Goal: Task Accomplishment & Management: Manage account settings

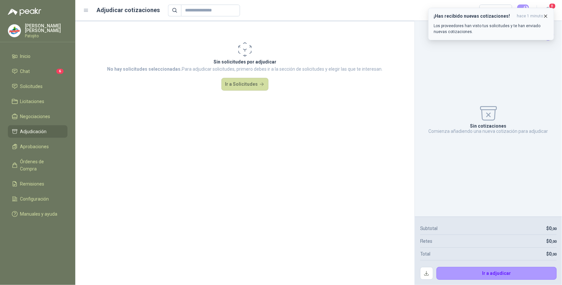
click at [460, 26] on p "Los proveedores han visto tus solicitudes y te han enviado nuevas cotizaciones." at bounding box center [491, 29] width 115 height 12
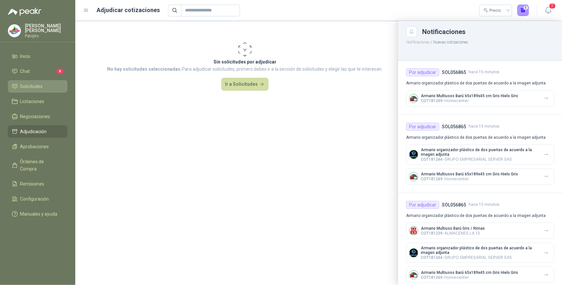
click at [47, 88] on li "Solicitudes" at bounding box center [38, 86] width 52 height 7
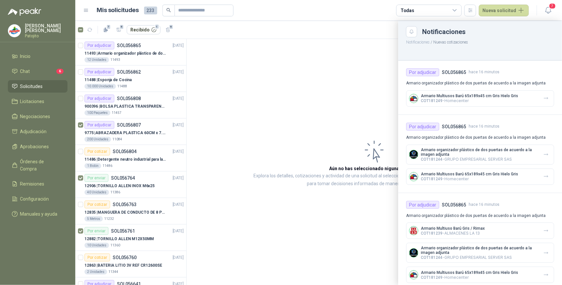
click at [80, 124] on div at bounding box center [318, 153] width 487 height 265
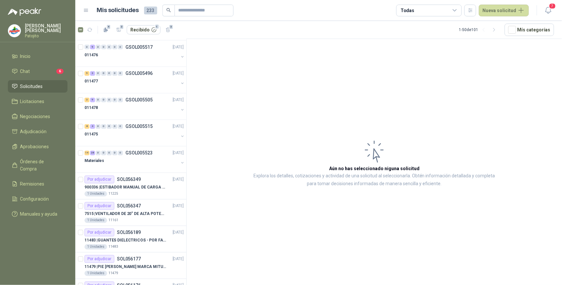
scroll to position [328, 0]
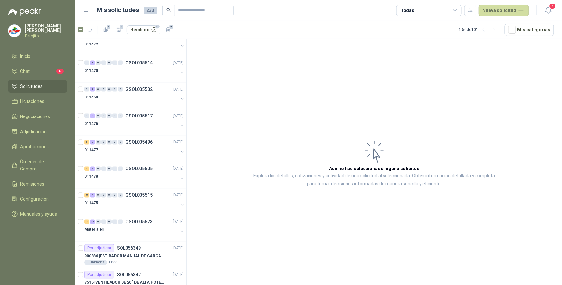
click at [457, 10] on icon at bounding box center [455, 11] width 6 height 6
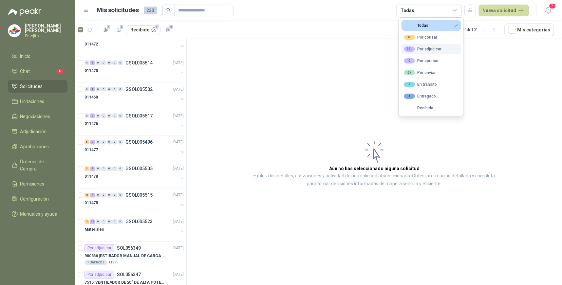
click at [446, 48] on button "99+ Por adjudicar" at bounding box center [432, 49] width 60 height 10
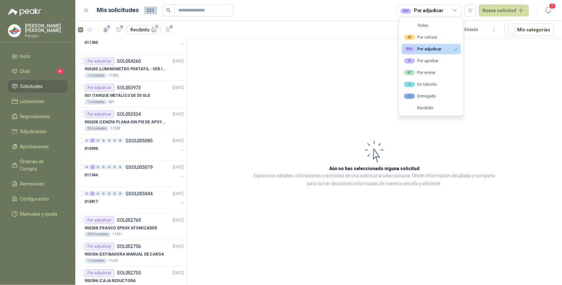
scroll to position [1089, 0]
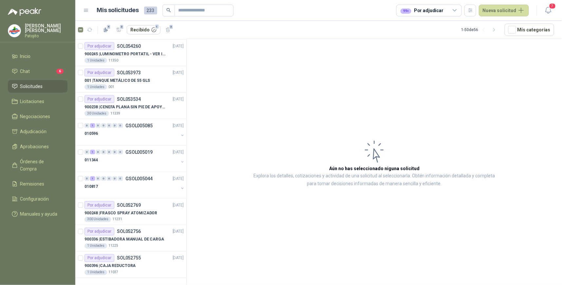
click at [495, 73] on article "Aún no has seleccionado niguna solicitud Explora los detalles, cotizaciones y a…" at bounding box center [375, 163] width 376 height 249
click at [495, 29] on icon "button" at bounding box center [495, 30] width 6 height 6
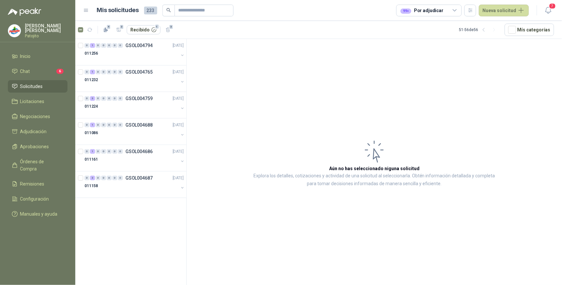
click at [282, 73] on article "Aún no has seleccionado niguna solicitud Explora los detalles, cotizaciones y a…" at bounding box center [375, 163] width 376 height 249
click at [43, 85] on span "Solicitudes" at bounding box center [31, 86] width 23 height 7
click at [486, 29] on icon "button" at bounding box center [484, 30] width 6 height 6
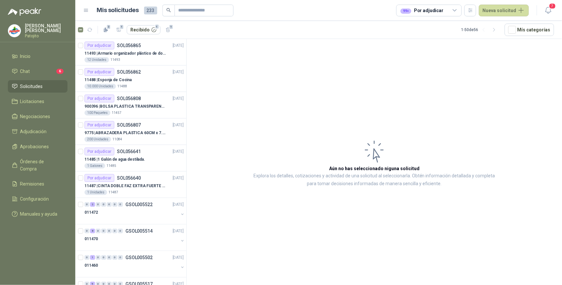
drag, startPoint x: 458, startPoint y: 8, endPoint x: 454, endPoint y: 20, distance: 12.7
click at [458, 8] on icon at bounding box center [455, 11] width 6 height 6
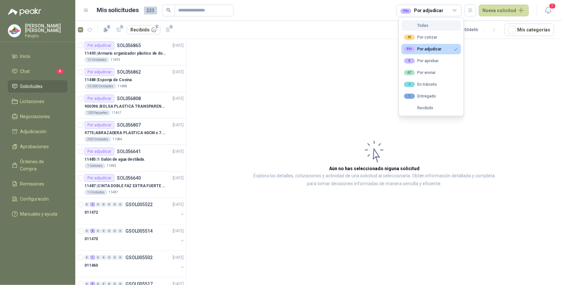
click at [445, 26] on button "Todas" at bounding box center [432, 25] width 60 height 10
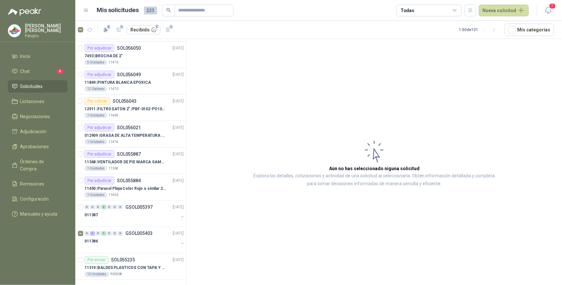
scroll to position [1089, 0]
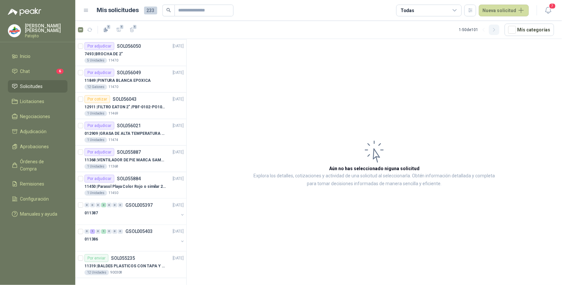
click at [498, 30] on icon "button" at bounding box center [495, 30] width 6 height 6
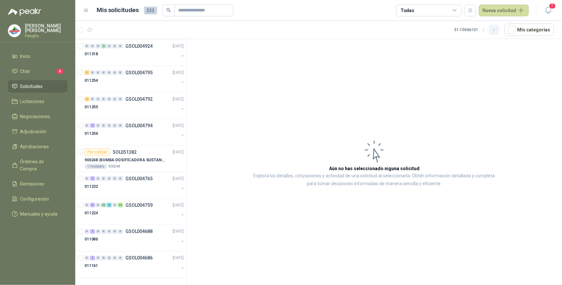
click at [498, 31] on icon "button" at bounding box center [495, 30] width 6 height 6
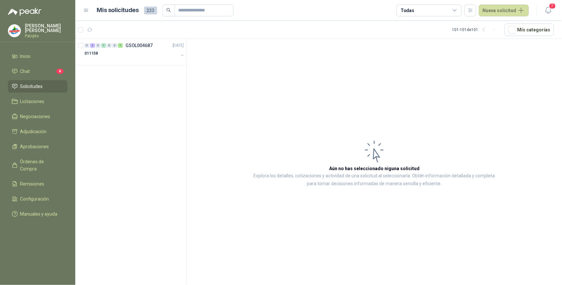
scroll to position [0, 0]
click at [485, 28] on icon "button" at bounding box center [484, 30] width 6 height 6
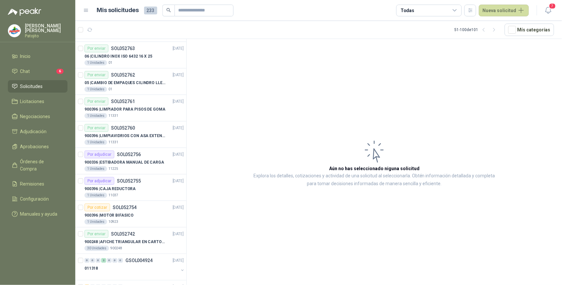
scroll to position [834, 0]
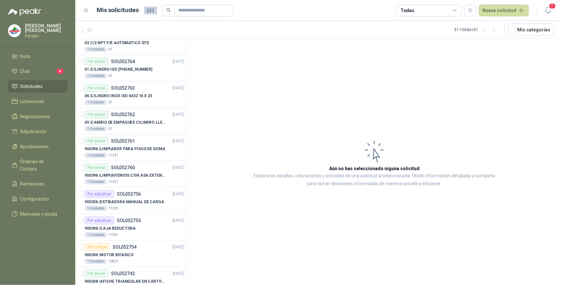
click at [457, 14] on div "Todas" at bounding box center [430, 11] width 66 height 12
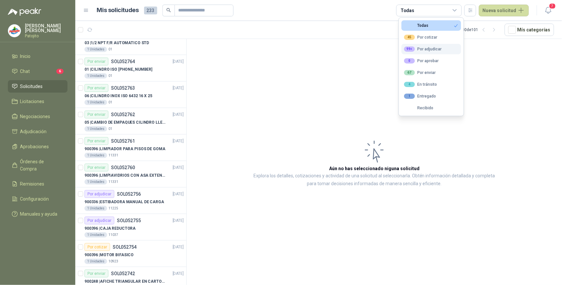
click at [444, 47] on button "99+ Por adjudicar" at bounding box center [432, 49] width 60 height 10
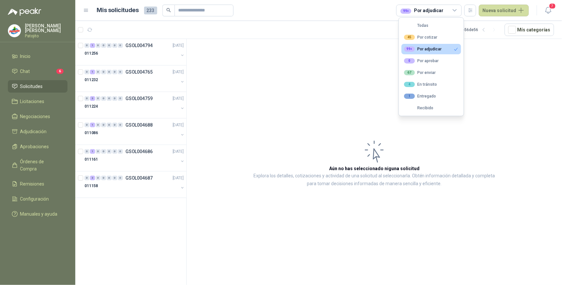
scroll to position [0, 0]
click at [484, 71] on article "Aún no has seleccionado niguna solicitud Explora los detalles, cotizaciones y a…" at bounding box center [375, 163] width 376 height 249
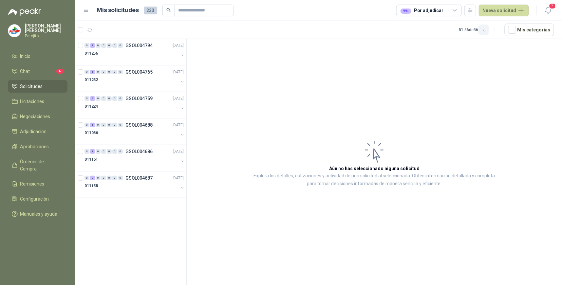
click at [487, 30] on icon "button" at bounding box center [484, 30] width 6 height 6
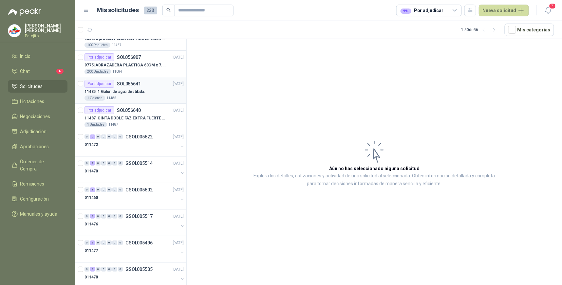
scroll to position [73, 0]
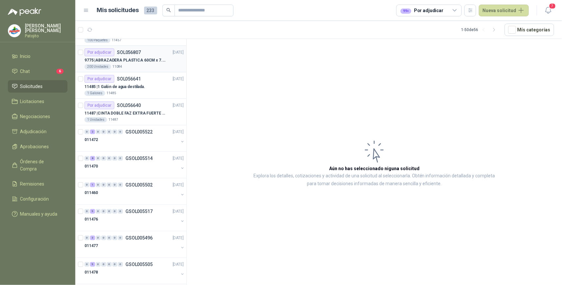
click at [152, 61] on p "9775 | ABRAZADERA PLASTICA 60CM x 7.6MM ANCHA" at bounding box center [126, 60] width 82 height 6
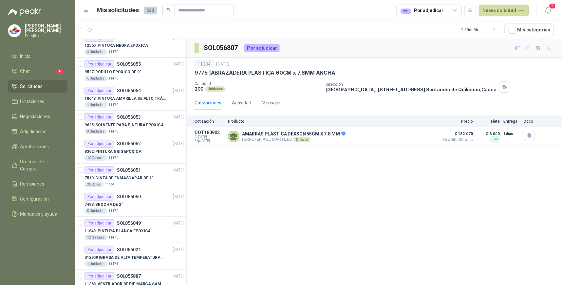
scroll to position [728, 0]
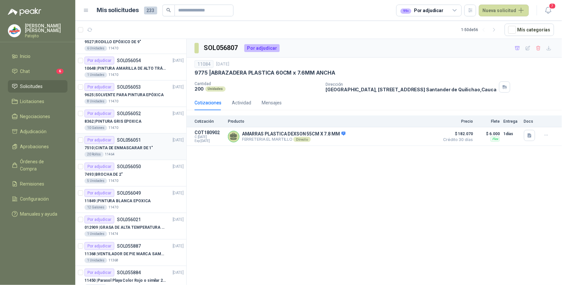
click at [140, 150] on p "7510 | CINTA DE ENMASCARAR DE 1"" at bounding box center [119, 148] width 69 height 6
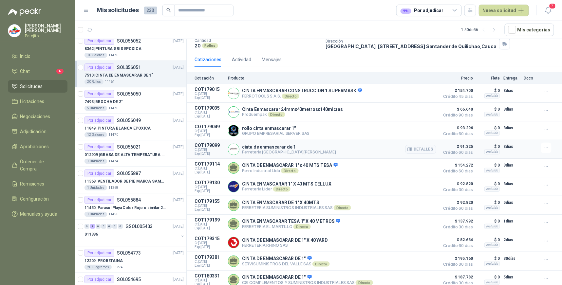
scroll to position [56, 0]
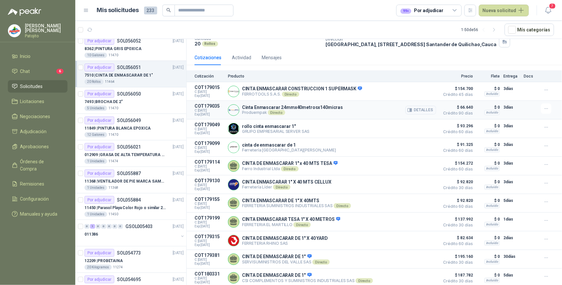
click at [318, 110] on p "Produempak Directo" at bounding box center [292, 112] width 101 height 5
click at [420, 110] on button "Detalles" at bounding box center [421, 110] width 31 height 9
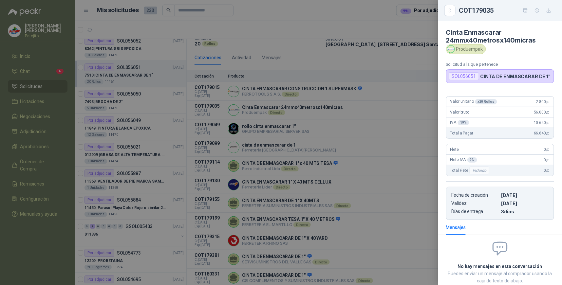
scroll to position [0, 0]
